Goal: Information Seeking & Learning: Find specific fact

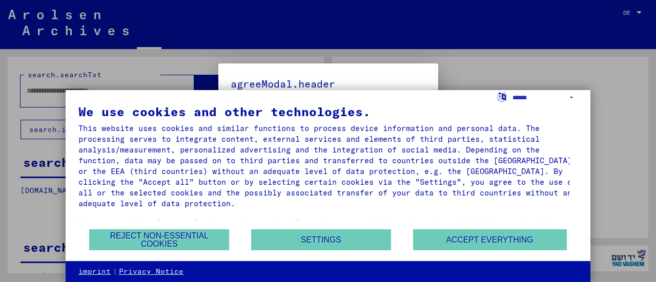
type input "**********"
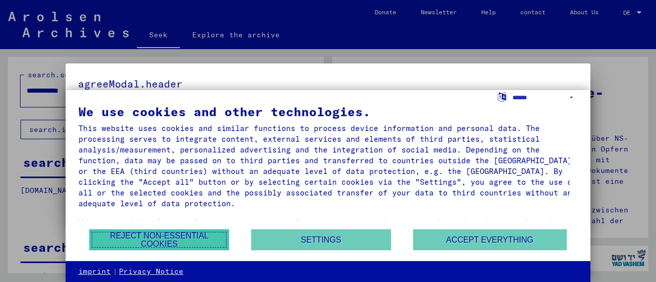
click at [209, 245] on font "Reject non-essential cookies" at bounding box center [159, 240] width 116 height 16
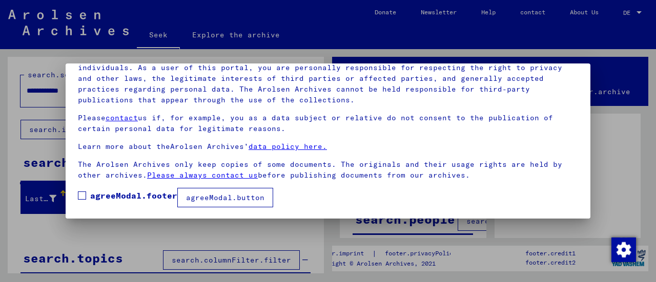
scroll to position [79, 0]
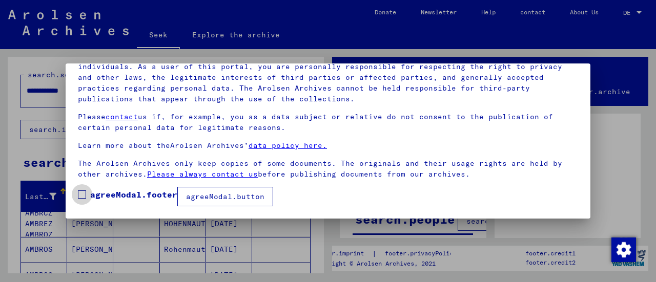
click at [93, 192] on font "agreeModal.footer" at bounding box center [133, 195] width 87 height 10
click at [210, 196] on font "agreeModal.button" at bounding box center [225, 196] width 78 height 9
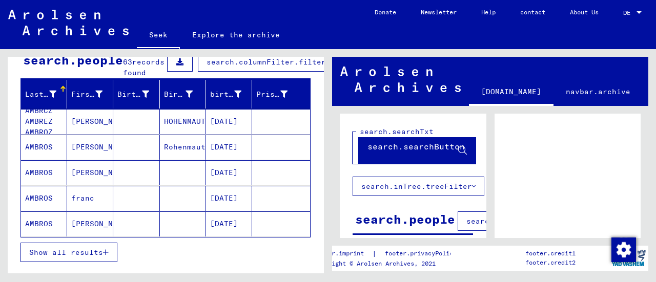
scroll to position [154, 0]
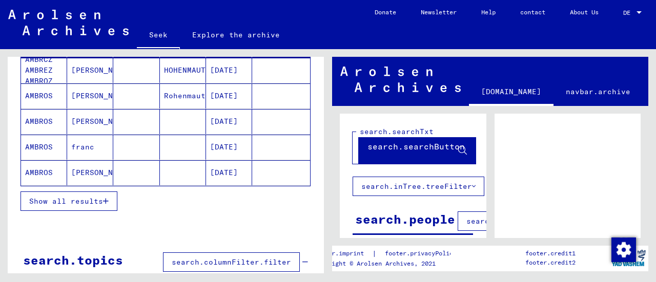
click at [87, 206] on font "Show all results" at bounding box center [66, 201] width 74 height 9
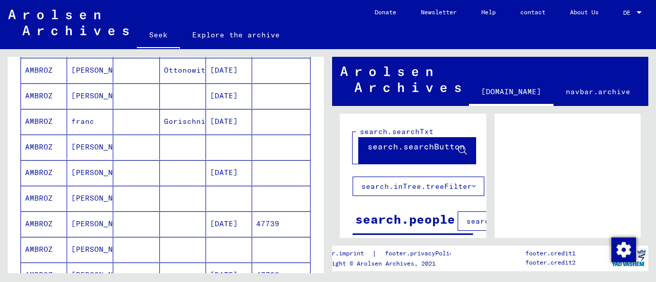
scroll to position [615, 0]
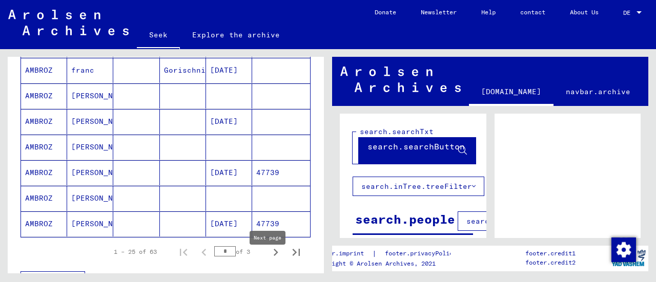
click at [269, 260] on icon "Next page" at bounding box center [276, 253] width 14 height 14
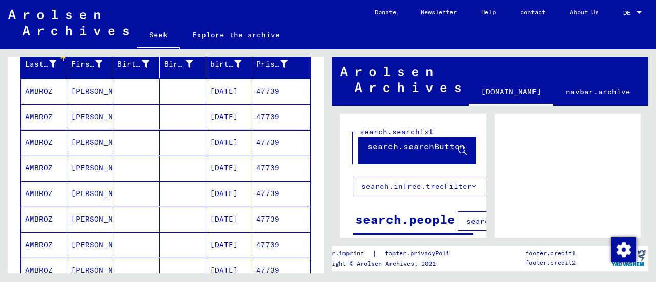
scroll to position [103, 0]
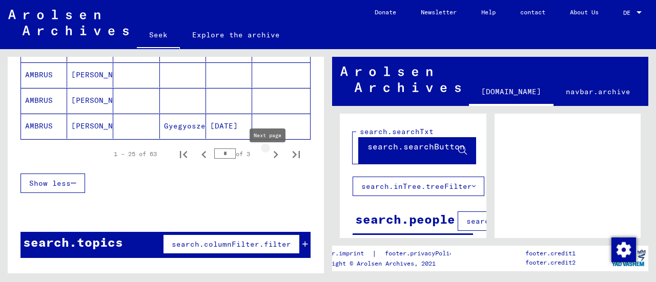
click at [269, 160] on icon "Next page" at bounding box center [276, 155] width 14 height 14
type input "*"
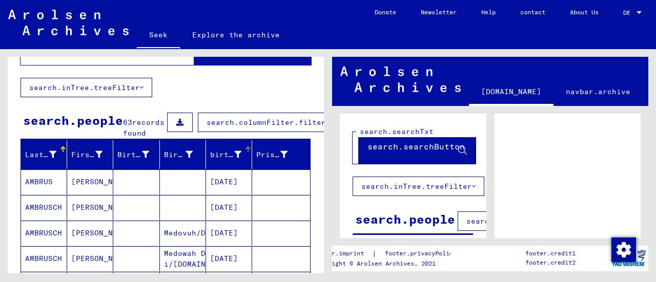
scroll to position [0, 0]
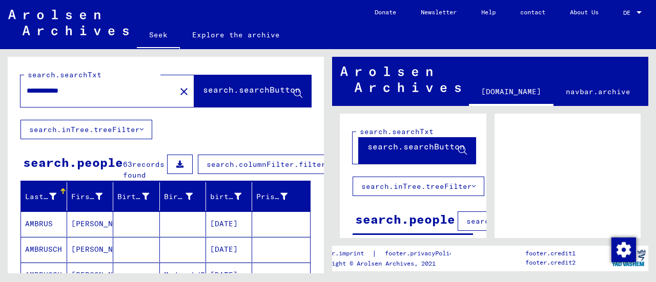
click at [96, 90] on input "**********" at bounding box center [98, 91] width 143 height 11
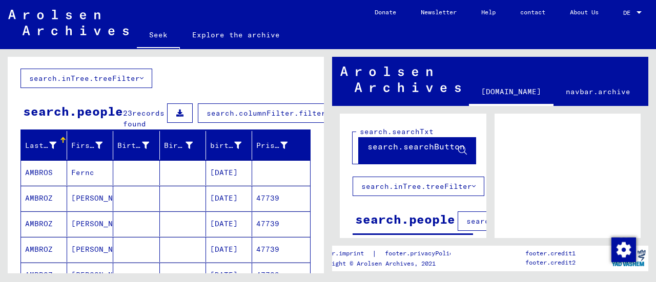
scroll to position [103, 0]
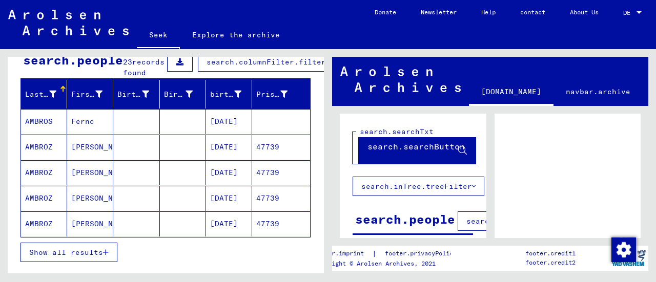
click at [87, 126] on font "Fernc" at bounding box center [82, 121] width 23 height 9
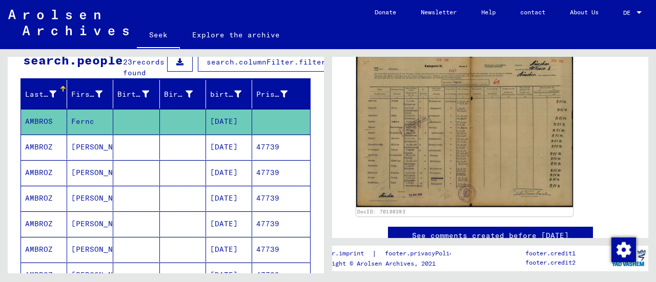
scroll to position [205, 0]
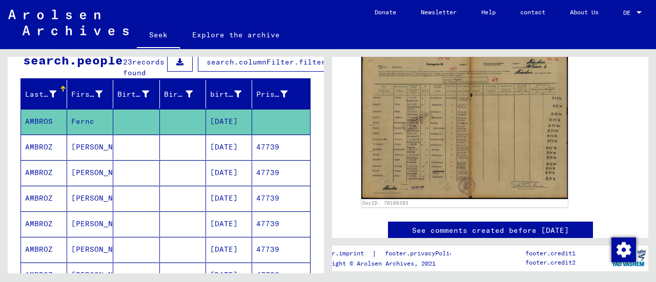
click at [110, 160] on mat-cell "[PERSON_NAME]" at bounding box center [90, 147] width 46 height 25
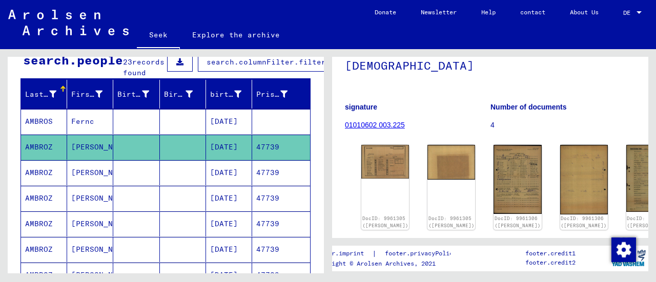
scroll to position [103, 0]
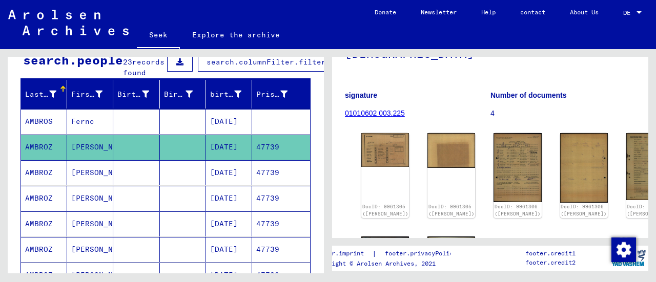
click at [185, 186] on mat-cell at bounding box center [183, 172] width 46 height 25
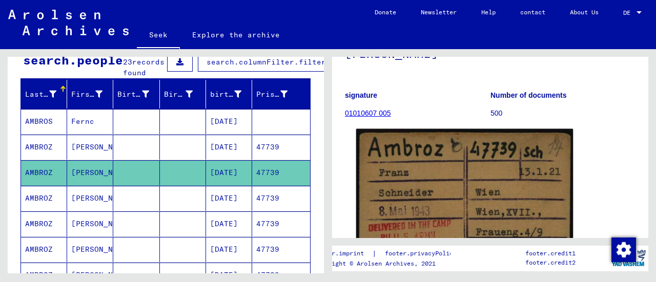
scroll to position [154, 0]
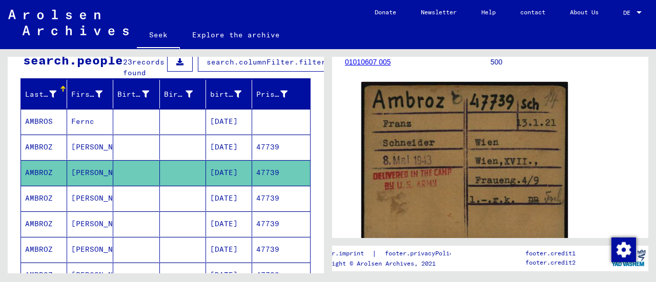
click at [143, 211] on mat-cell at bounding box center [136, 198] width 46 height 25
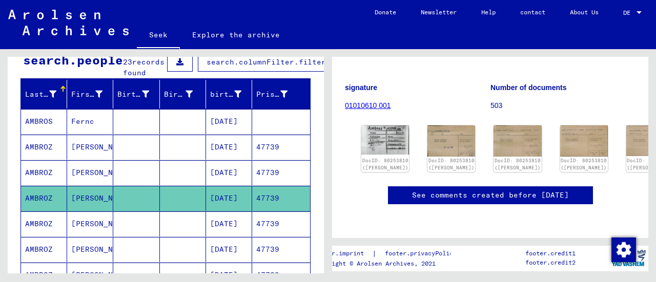
scroll to position [154, 0]
click at [160, 232] on mat-cell at bounding box center [183, 224] width 46 height 25
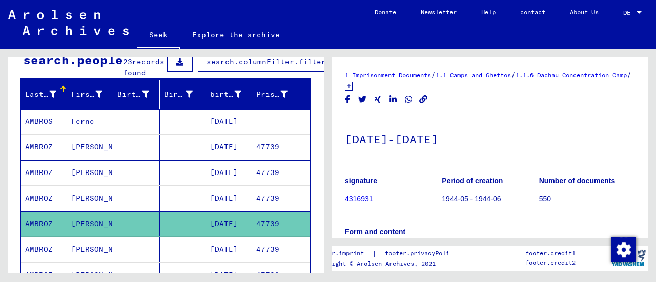
click at [171, 131] on mat-cell at bounding box center [183, 121] width 46 height 25
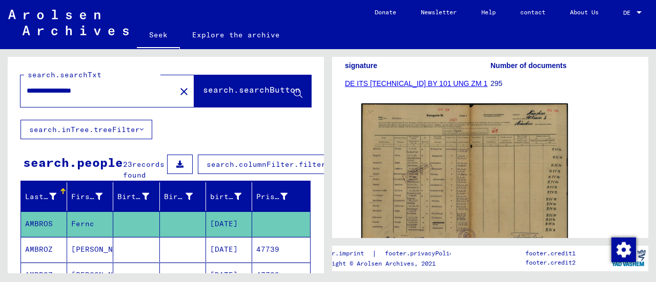
drag, startPoint x: 128, startPoint y: 89, endPoint x: 149, endPoint y: 107, distance: 28.0
click at [128, 89] on input "**********" at bounding box center [98, 91] width 143 height 11
click at [85, 91] on input "**********" at bounding box center [98, 91] width 143 height 11
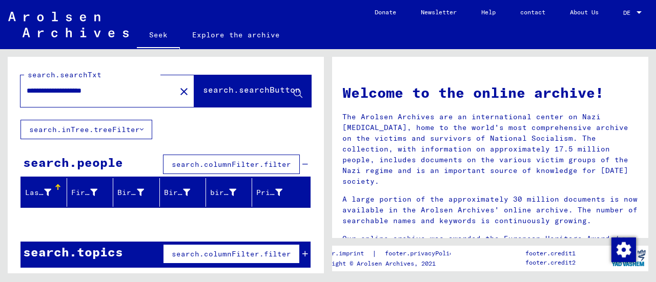
drag, startPoint x: 85, startPoint y: 88, endPoint x: 0, endPoint y: 94, distance: 85.4
click at [0, 94] on div "**********" at bounding box center [164, 161] width 328 height 225
type input "********"
click at [255, 104] on button "search.searchButton" at bounding box center [252, 91] width 117 height 32
drag, startPoint x: 80, startPoint y: 87, endPoint x: 0, endPoint y: 101, distance: 81.2
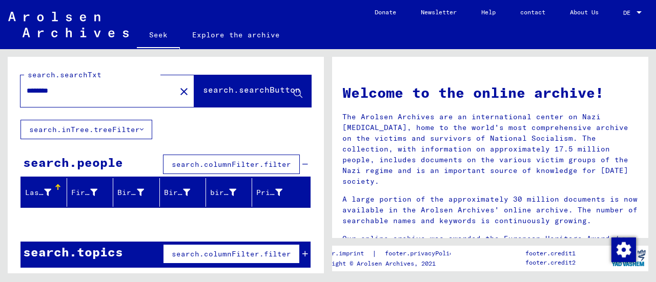
click at [0, 102] on div "search.searchTxt ******** close search.searchButton search.inTree.treeFilter se…" at bounding box center [164, 161] width 328 height 225
type input "**********"
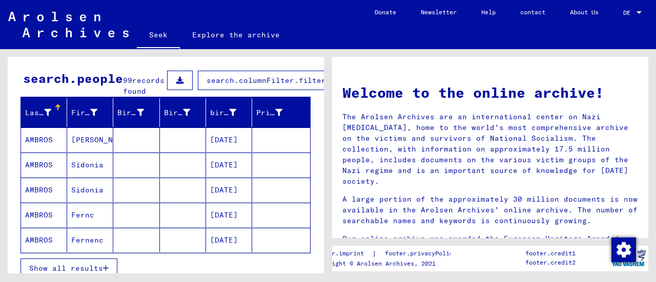
scroll to position [103, 0]
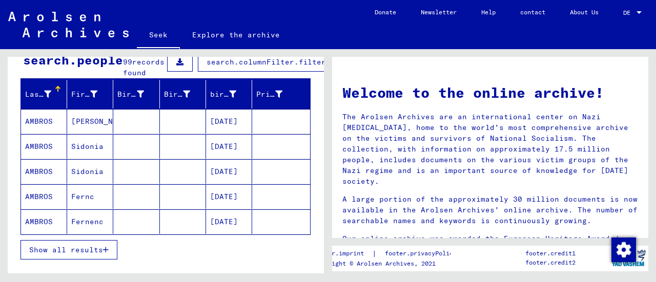
click at [103, 126] on font "[PERSON_NAME]" at bounding box center [101, 121] width 60 height 9
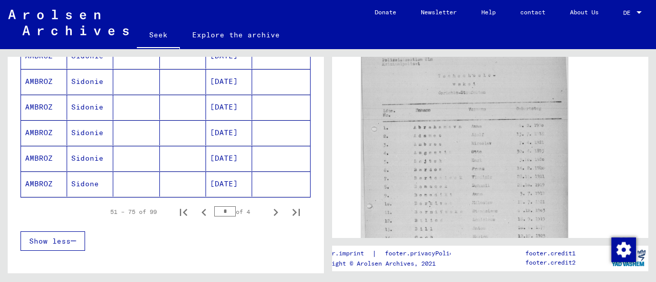
scroll to position [666, 0]
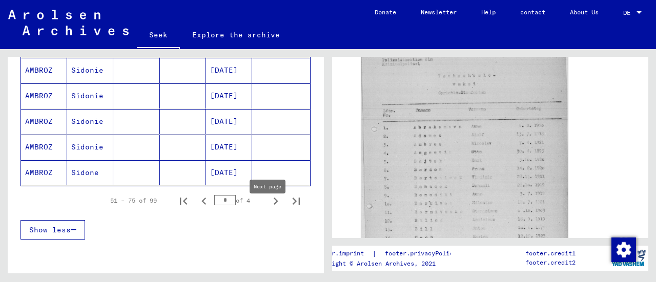
click at [274, 205] on icon "Next page" at bounding box center [276, 201] width 5 height 7
type input "*"
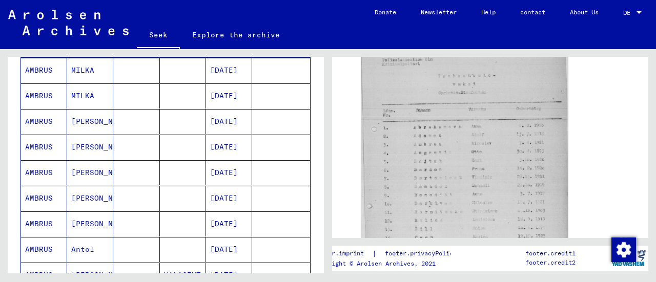
scroll to position [0, 0]
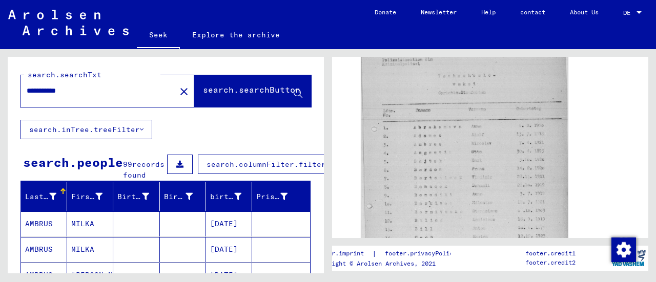
drag, startPoint x: 29, startPoint y: 85, endPoint x: 0, endPoint y: 55, distance: 41.3
click at [0, 56] on div "**********" at bounding box center [164, 161] width 328 height 225
click at [87, 90] on input "text" at bounding box center [98, 91] width 143 height 11
type input "**********"
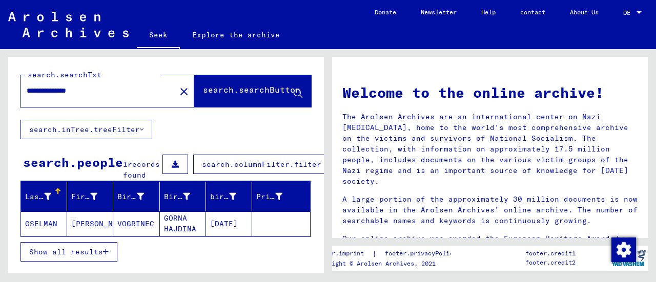
drag, startPoint x: 107, startPoint y: 91, endPoint x: 0, endPoint y: 112, distance: 108.6
click at [0, 112] on div "**********" at bounding box center [164, 161] width 328 height 225
type input "********"
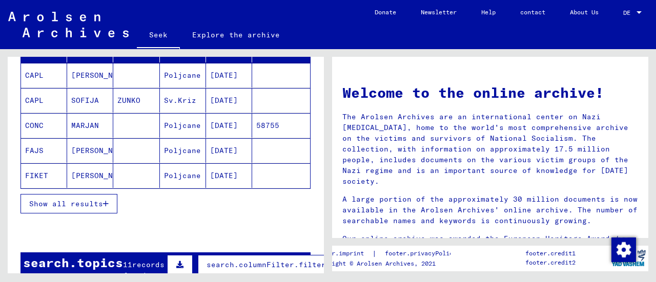
scroll to position [154, 0]
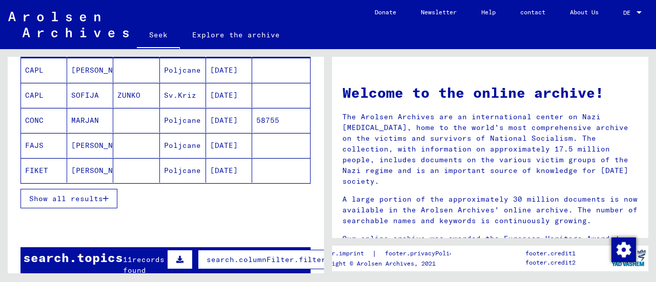
drag, startPoint x: 74, startPoint y: 197, endPoint x: 77, endPoint y: 205, distance: 8.8
click at [75, 199] on div "Show all results" at bounding box center [166, 199] width 290 height 30
click at [77, 204] on font "Show all results" at bounding box center [66, 198] width 74 height 9
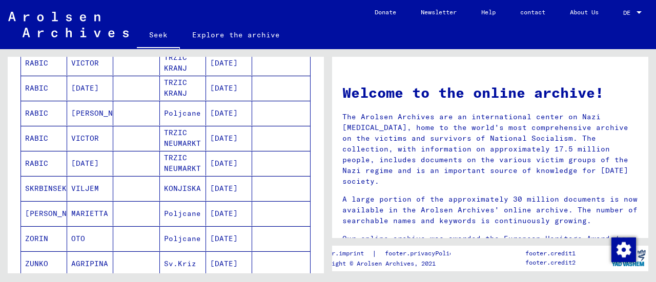
scroll to position [615, 0]
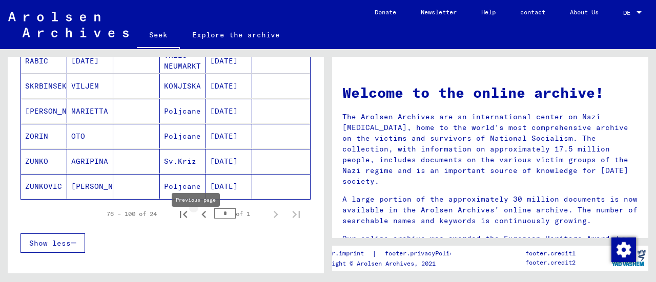
click at [197, 222] on icon "Previous page" at bounding box center [204, 215] width 14 height 14
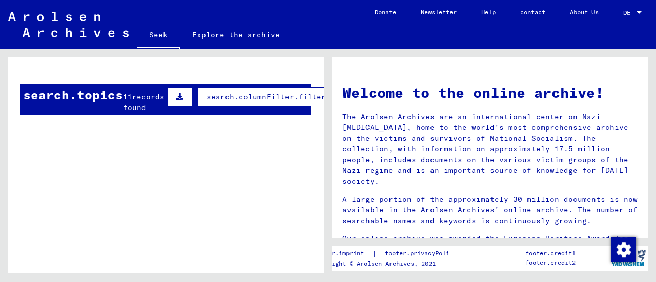
scroll to position [80, 0]
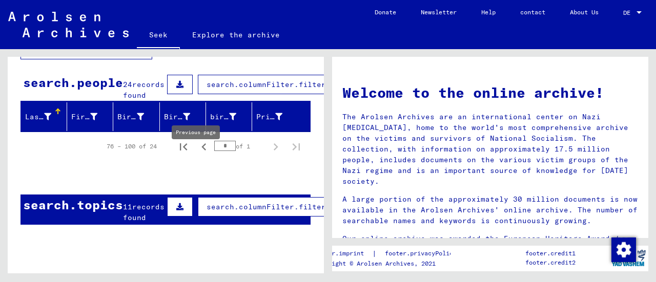
click at [197, 154] on icon "Previous page" at bounding box center [204, 147] width 14 height 14
type input "*"
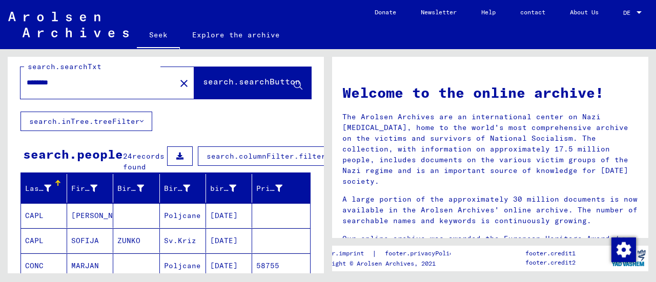
scroll to position [0, 0]
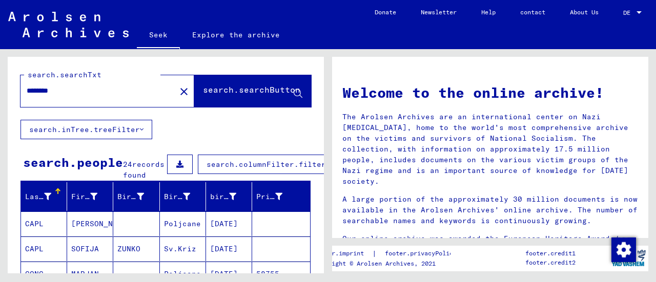
drag, startPoint x: 99, startPoint y: 96, endPoint x: 78, endPoint y: 93, distance: 21.3
click at [78, 93] on div "********" at bounding box center [92, 90] width 143 height 23
drag, startPoint x: 78, startPoint y: 96, endPoint x: 0, endPoint y: 90, distance: 78.7
click at [0, 90] on div "search.searchTxt ******** close search.searchButton search.inTree.treeFilter se…" at bounding box center [164, 161] width 328 height 225
type input "******"
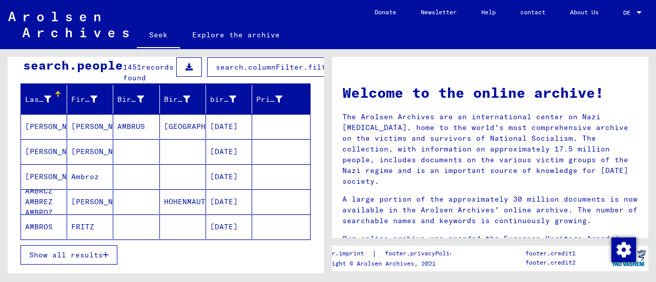
scroll to position [103, 0]
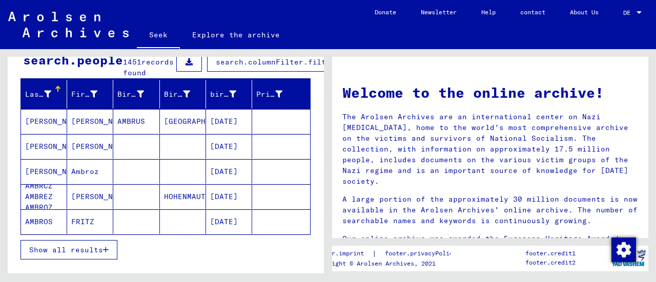
click at [70, 255] on font "Show all results" at bounding box center [66, 250] width 74 height 9
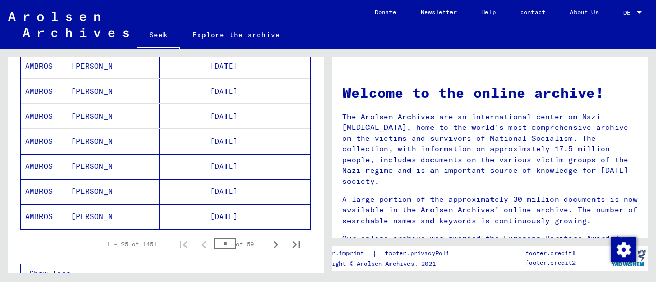
scroll to position [615, 0]
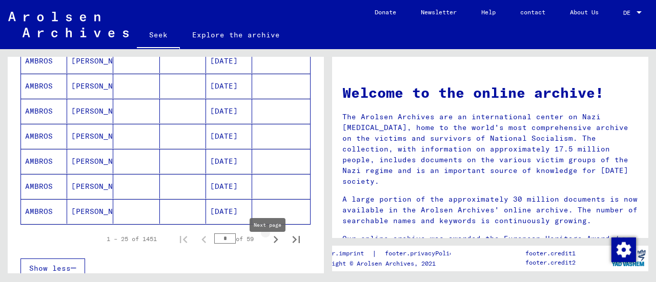
click at [269, 247] on icon "Next page" at bounding box center [276, 240] width 14 height 14
click at [201, 244] on icon "Previous page" at bounding box center [203, 239] width 5 height 7
type input "*"
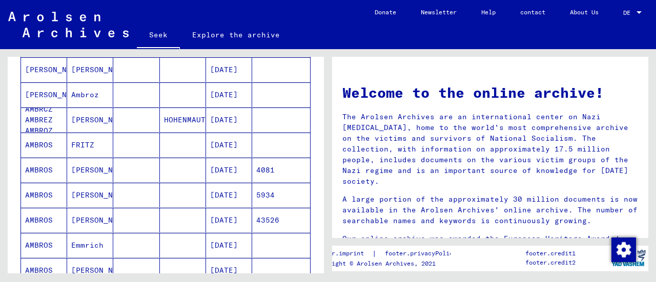
scroll to position [0, 0]
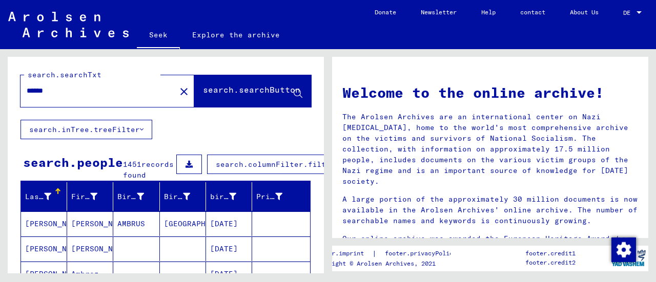
click at [102, 91] on input "******" at bounding box center [95, 91] width 137 height 11
type input "**********"
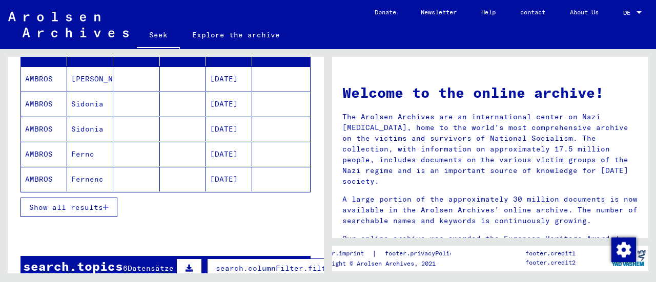
scroll to position [154, 0]
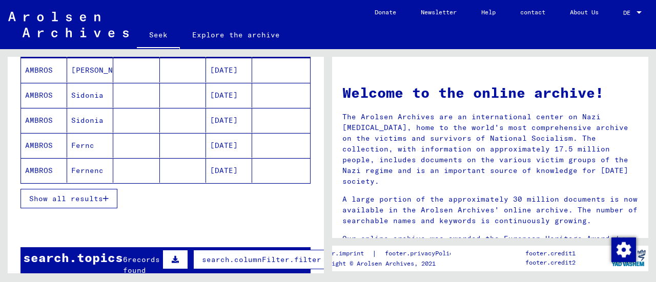
click at [97, 204] on font "Show all results" at bounding box center [66, 198] width 74 height 9
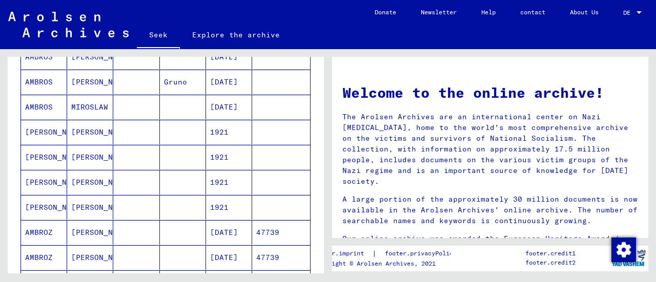
scroll to position [410, 0]
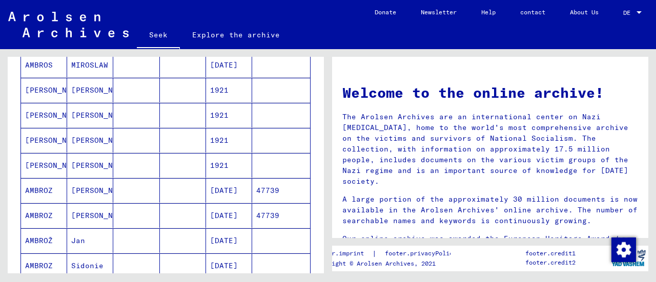
click at [229, 195] on font "[DATE]" at bounding box center [224, 190] width 28 height 9
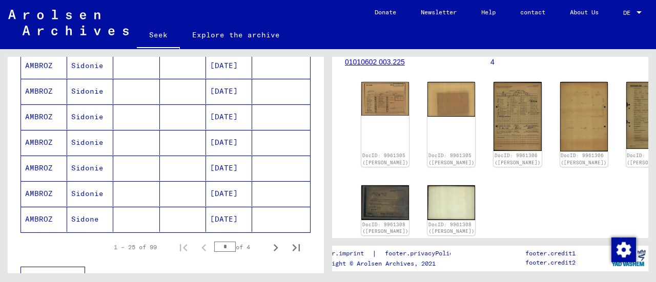
scroll to position [671, 0]
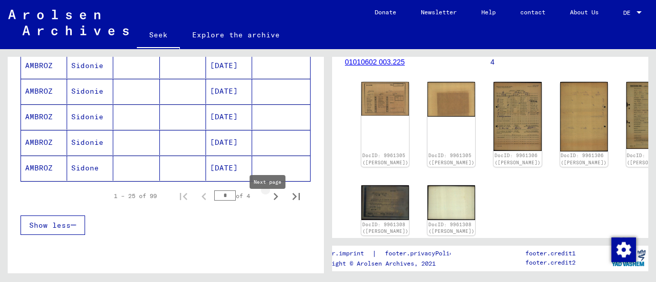
click at [269, 204] on icon "Next page" at bounding box center [276, 197] width 14 height 14
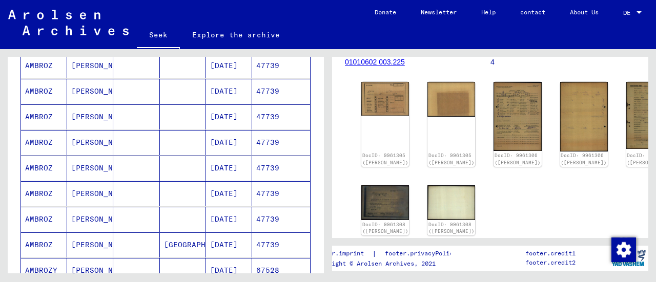
scroll to position [620, 0]
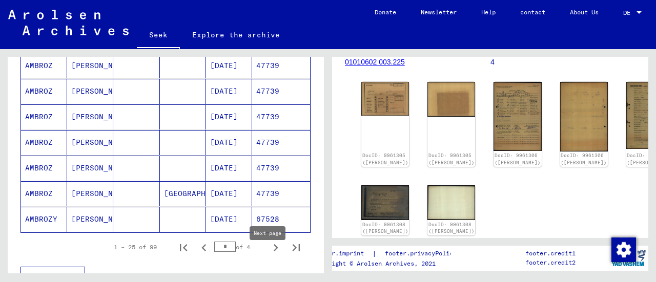
click at [269, 255] on icon "Next page" at bounding box center [276, 248] width 14 height 14
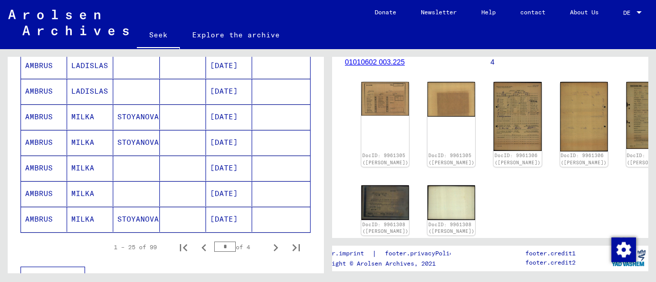
scroll to position [671, 0]
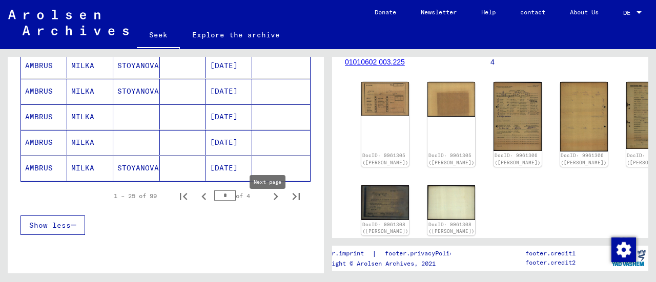
click at [269, 204] on icon "Next page" at bounding box center [276, 197] width 14 height 14
type input "*"
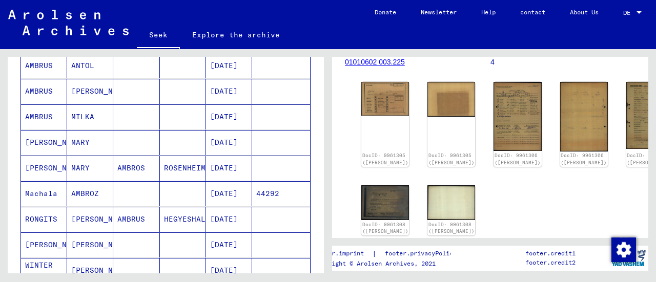
scroll to position [415, 0]
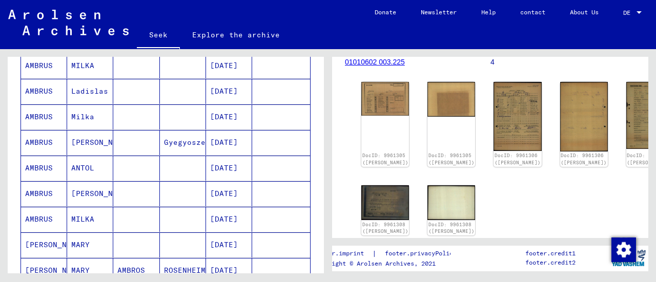
click at [234, 198] on mat-cell "[DATE]" at bounding box center [229, 193] width 46 height 25
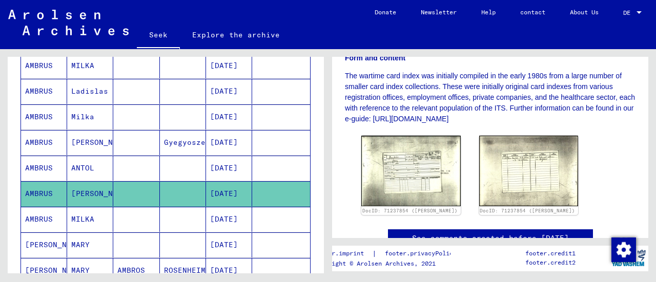
scroll to position [205, 0]
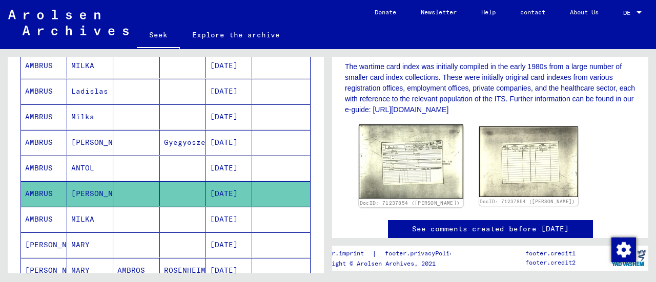
click at [441, 167] on img at bounding box center [411, 162] width 104 height 74
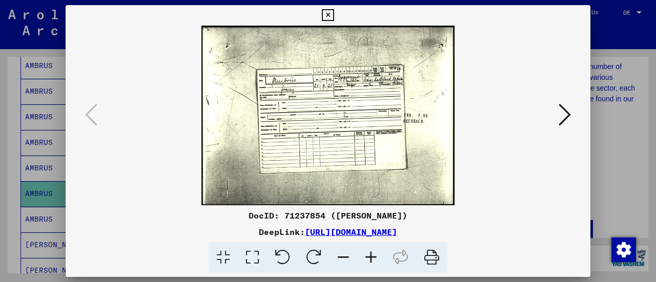
click at [368, 259] on icon at bounding box center [371, 258] width 28 height 31
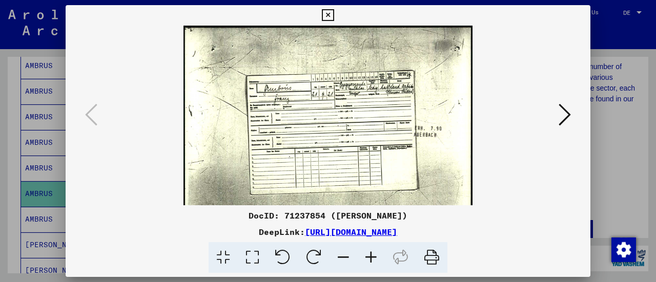
click at [368, 259] on icon at bounding box center [371, 258] width 28 height 31
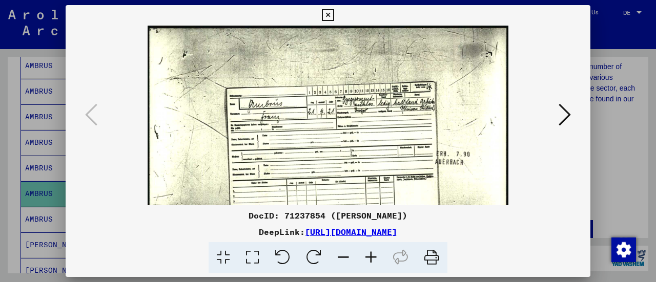
click at [368, 259] on icon at bounding box center [371, 258] width 28 height 31
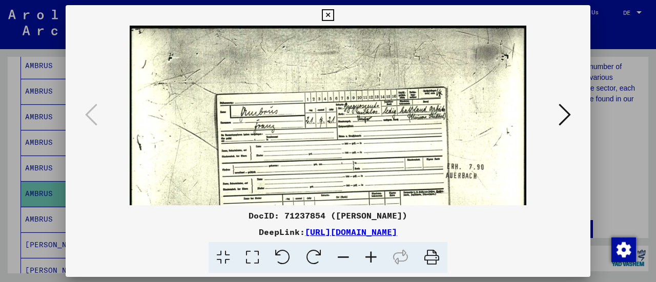
click at [368, 259] on icon at bounding box center [371, 258] width 28 height 31
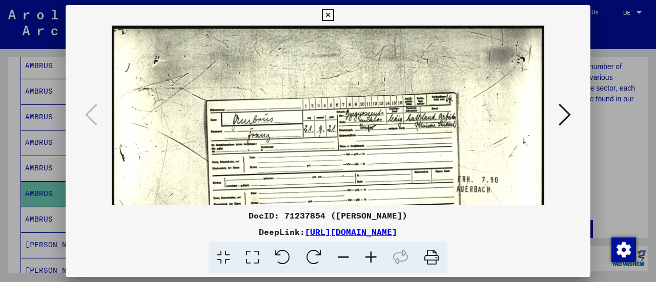
click at [368, 259] on icon at bounding box center [371, 258] width 28 height 31
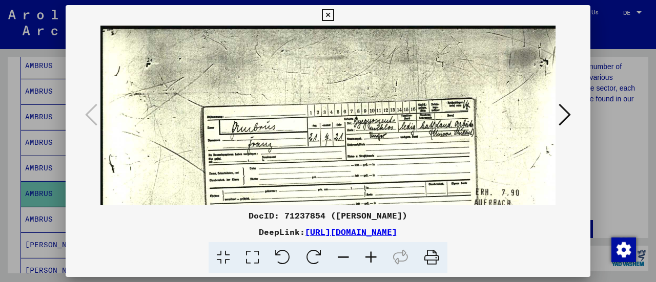
click at [626, 101] on div at bounding box center [328, 141] width 656 height 282
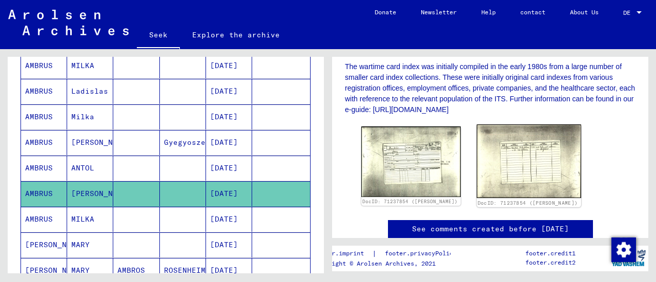
click at [542, 171] on img at bounding box center [529, 162] width 104 height 74
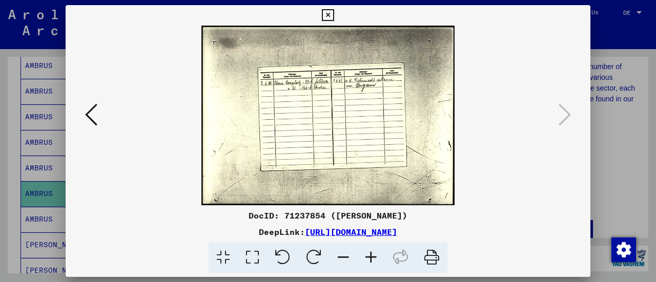
click at [646, 155] on div at bounding box center [328, 141] width 656 height 282
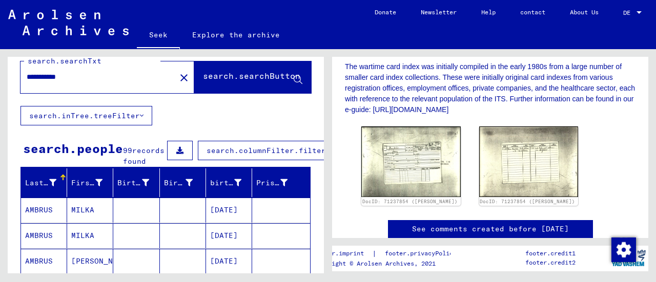
scroll to position [0, 0]
